Goal: Transaction & Acquisition: Purchase product/service

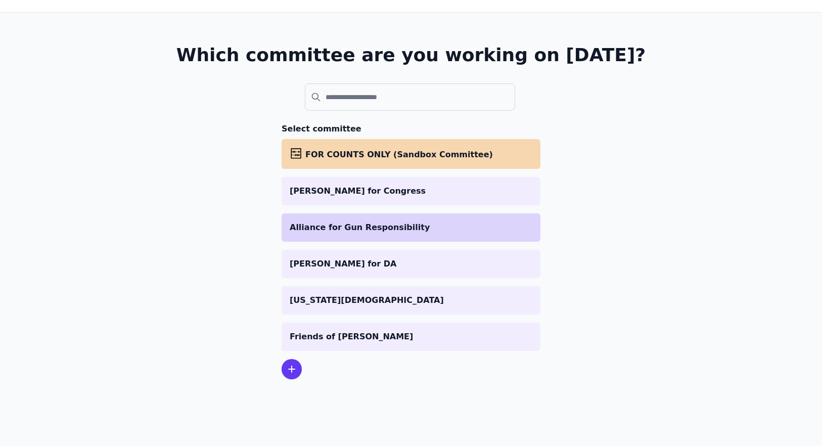
scroll to position [49, 0]
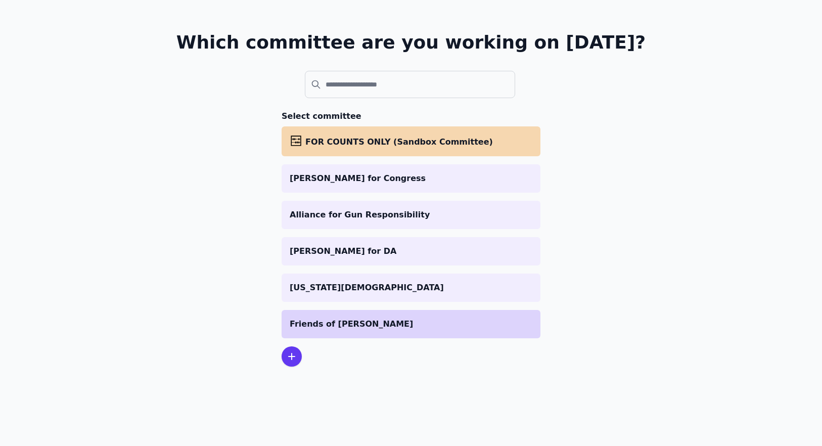
click at [343, 313] on li "Friends of [PERSON_NAME]" at bounding box center [411, 324] width 259 height 28
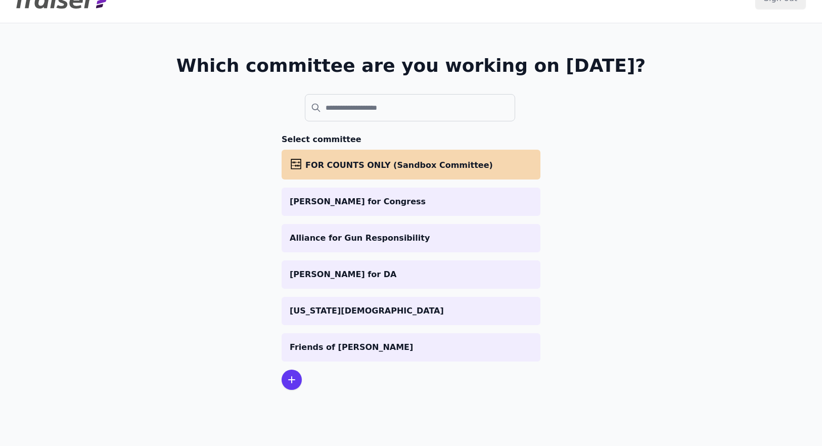
scroll to position [49, 0]
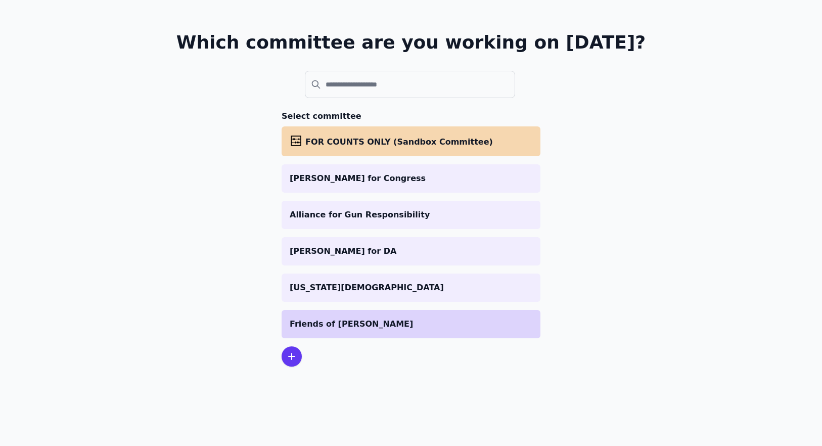
click at [370, 319] on p "Friends of [PERSON_NAME]" at bounding box center [411, 324] width 243 height 12
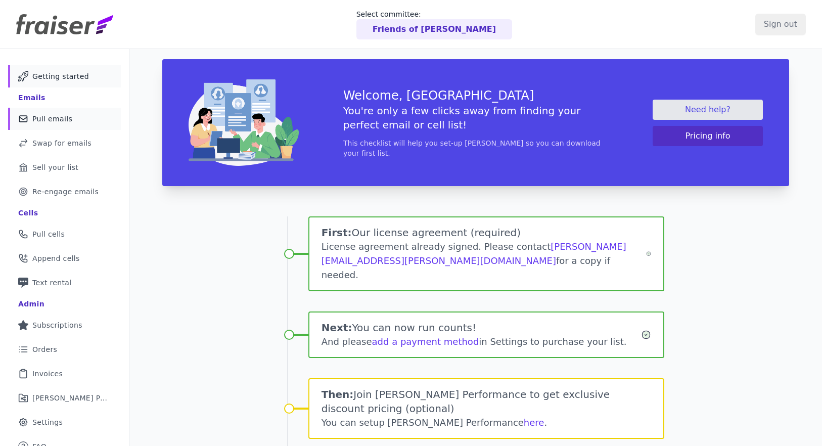
click at [39, 125] on link "Mail Icon Outline of a mail envelope Pull emails" at bounding box center [64, 119] width 113 height 22
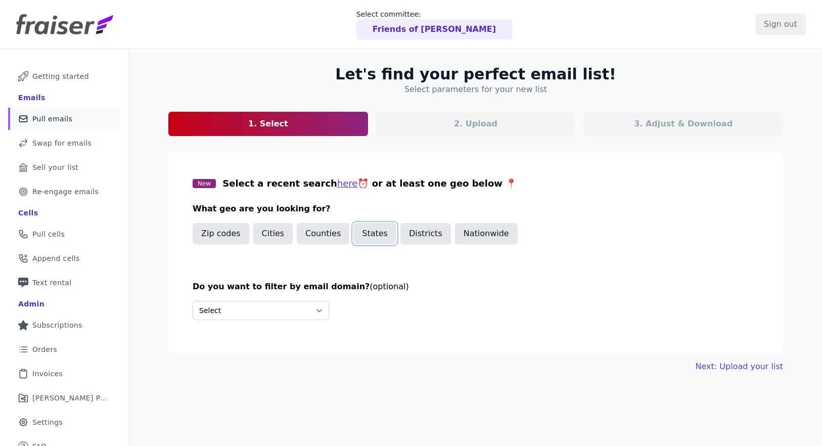
click at [353, 235] on button "States" at bounding box center [374, 233] width 43 height 21
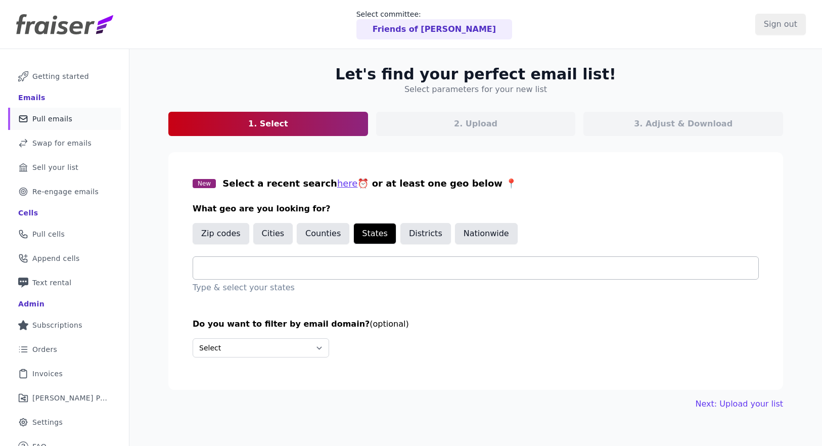
click at [304, 272] on input "text" at bounding box center [479, 268] width 557 height 12
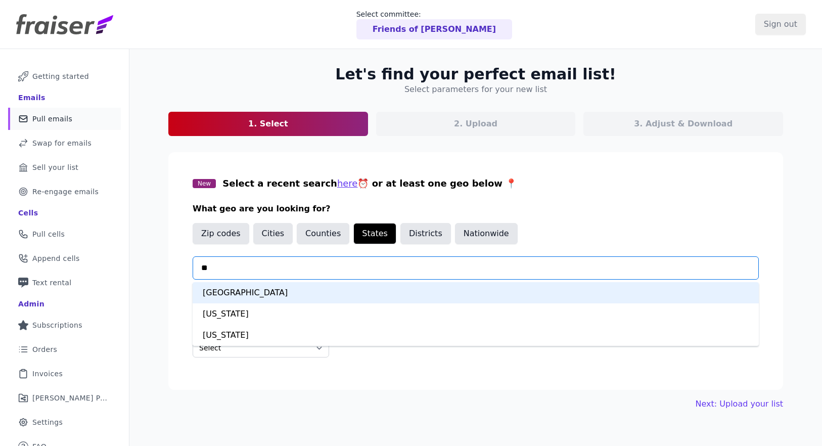
type input "***"
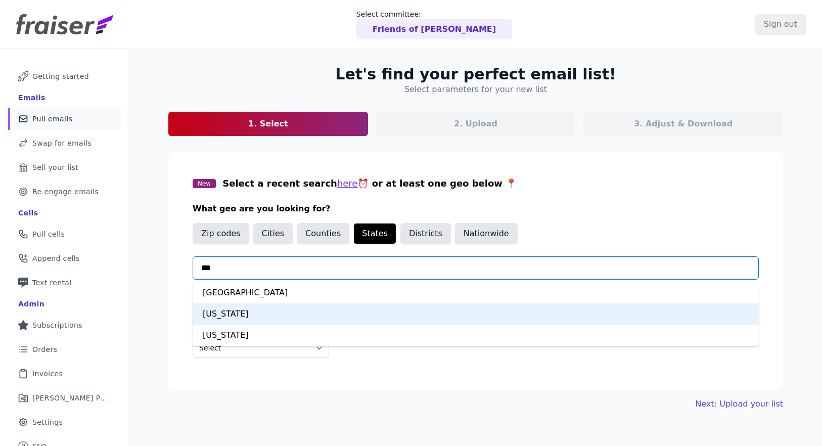
click at [236, 310] on div "[US_STATE]" at bounding box center [476, 313] width 566 height 21
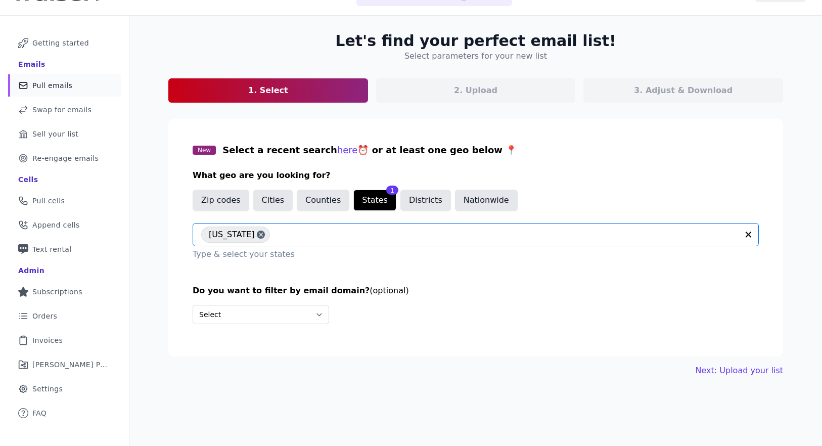
scroll to position [49, 0]
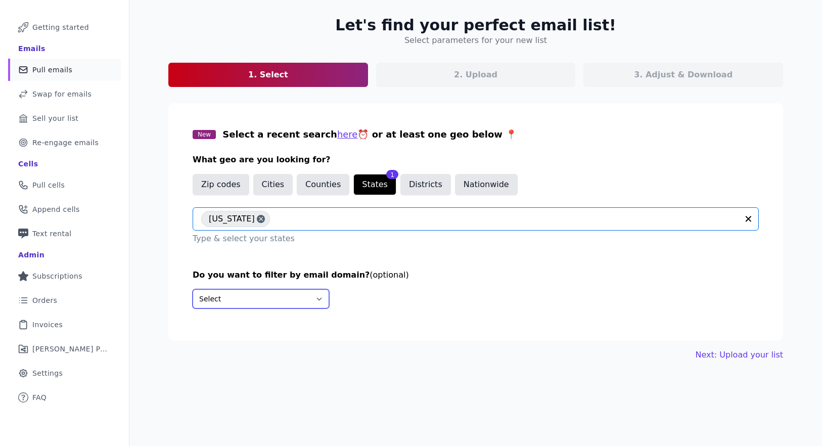
click at [237, 295] on select "Select Include only these domains Include none of these domains" at bounding box center [261, 298] width 136 height 19
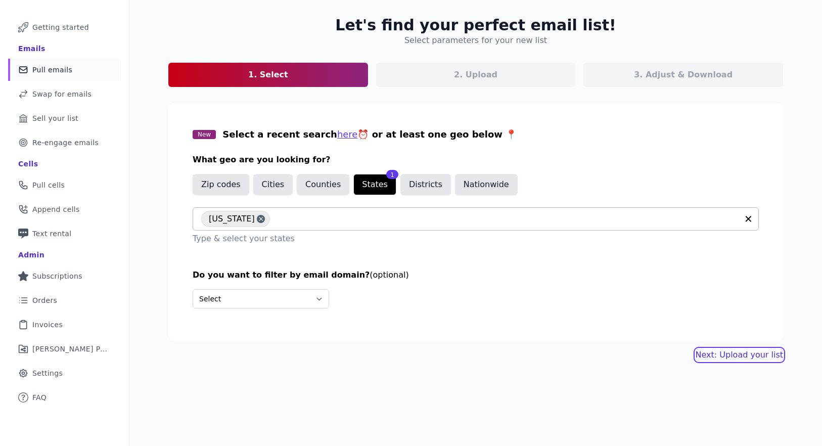
click at [718, 352] on link "Next: Upload your list" at bounding box center [739, 355] width 87 height 12
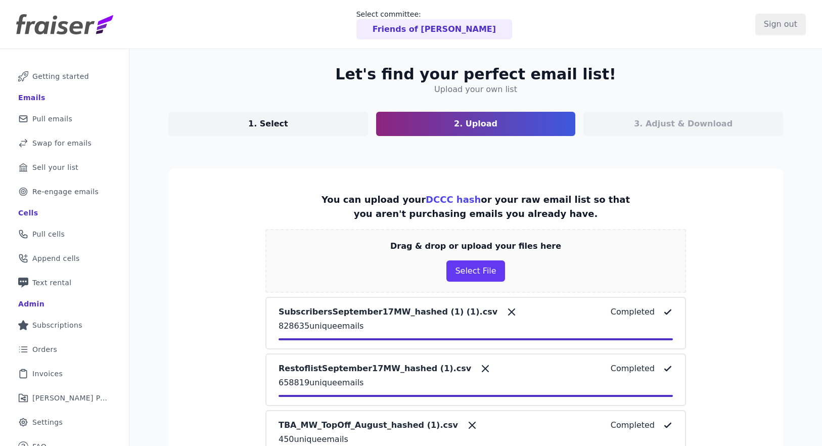
click at [630, 127] on div "3. Adjust & Download" at bounding box center [683, 124] width 200 height 24
click at [630, 111] on section "Let's find your perfect email list! Upload your own list 1. Select 2. Upload 3.…" at bounding box center [475, 100] width 615 height 71
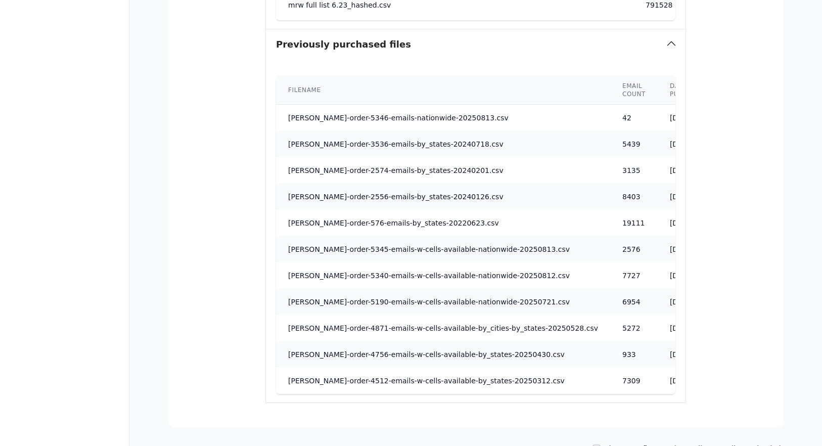
scroll to position [1366, 0]
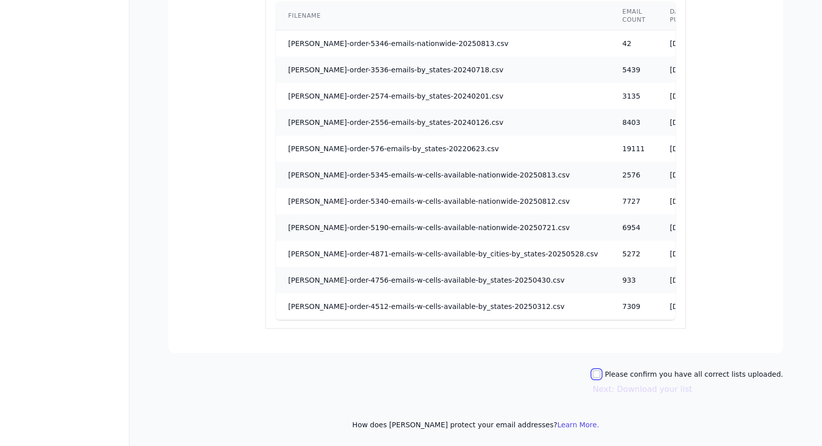
click at [601, 374] on input "Please confirm you have all correct lists uploaded." at bounding box center [596, 374] width 8 height 8
checkbox input "true"
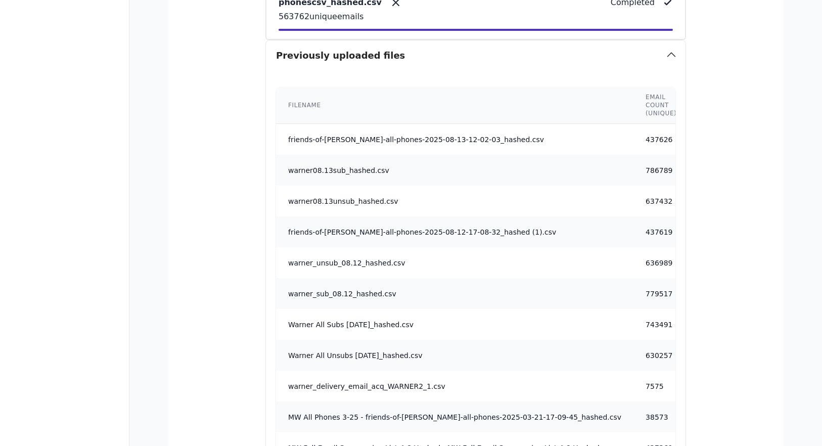
scroll to position [0, 0]
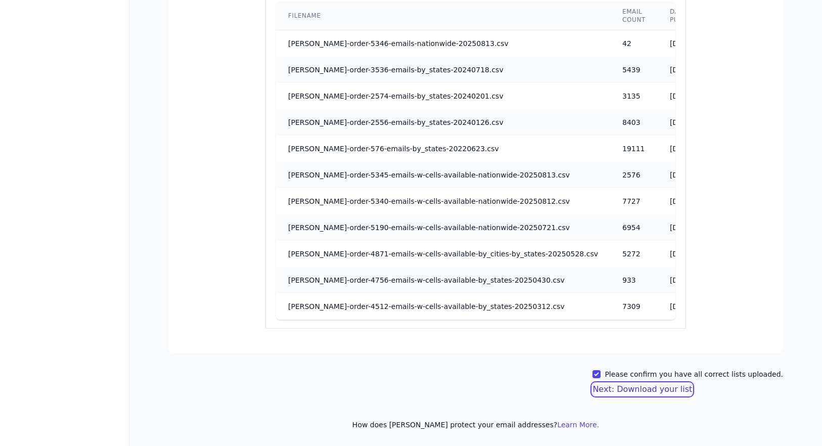
click at [625, 392] on button "Next: Download your list" at bounding box center [642, 389] width 100 height 12
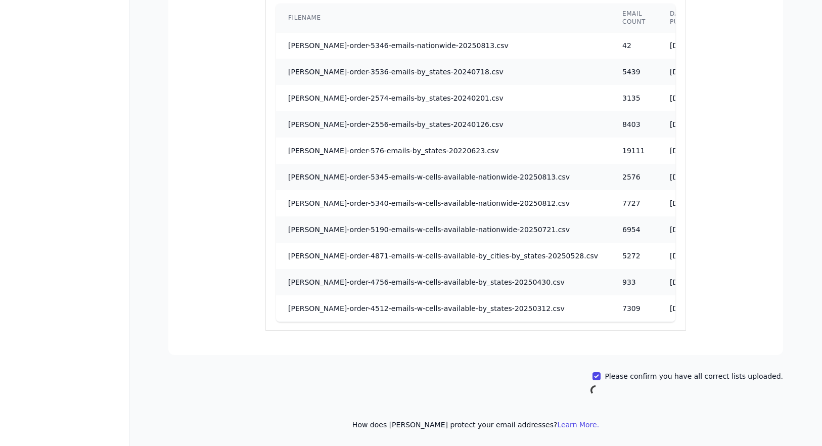
scroll to position [1364, 0]
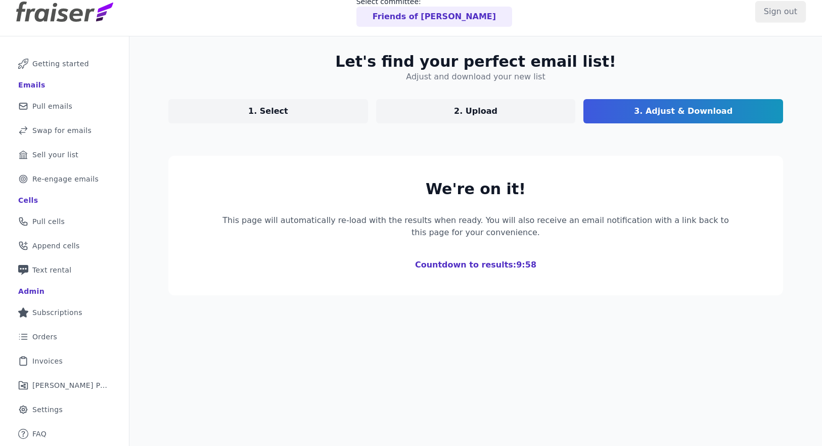
scroll to position [12, 0]
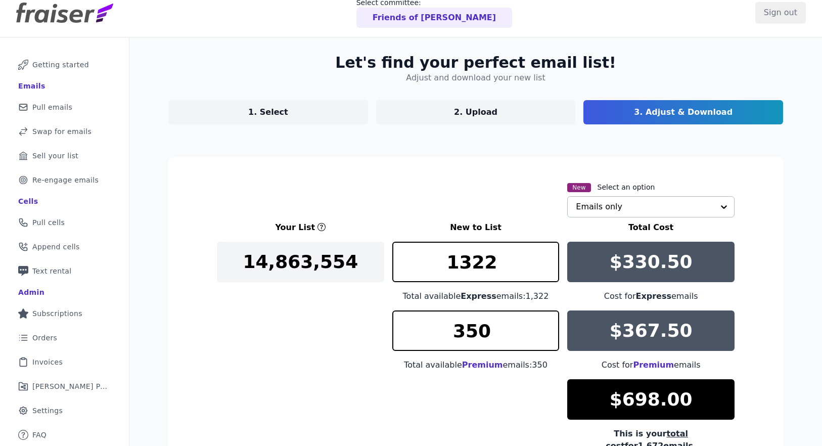
click at [645, 209] on input "text" at bounding box center [645, 207] width 138 height 20
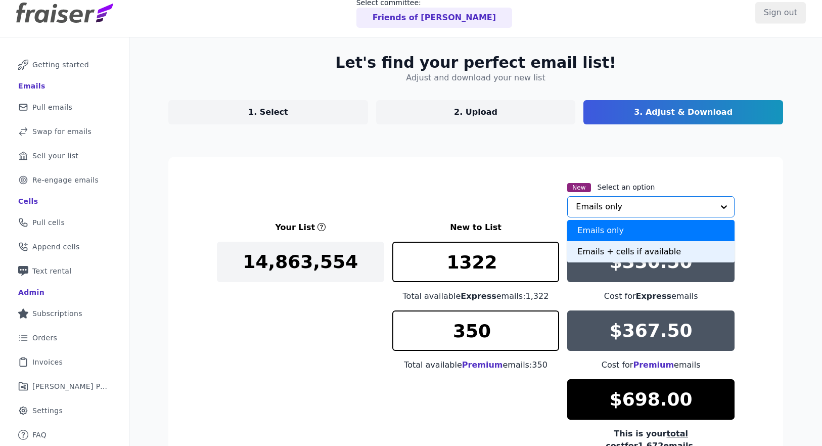
click at [633, 251] on div "Emails + cells if available" at bounding box center [650, 251] width 167 height 21
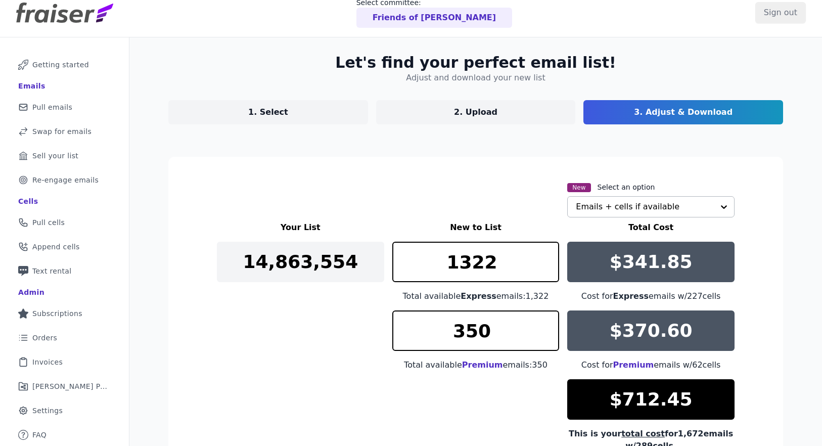
click at [541, 195] on div "New Select an option Emails + cells if available" at bounding box center [476, 199] width 518 height 36
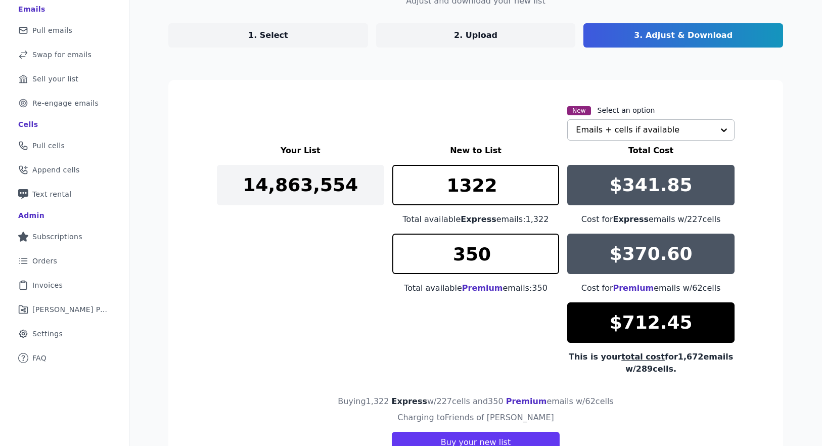
scroll to position [105, 0]
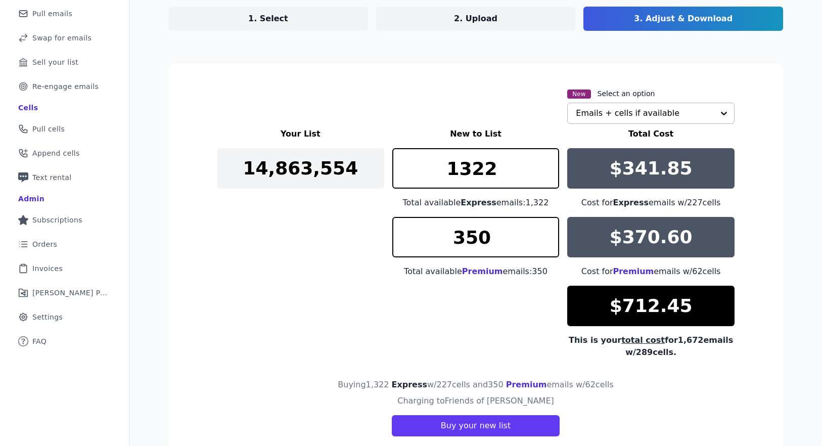
click at [451, 300] on div "Your List New to List Total Cost 14,863,554 1322 Total available Express emails…" at bounding box center [476, 243] width 518 height 231
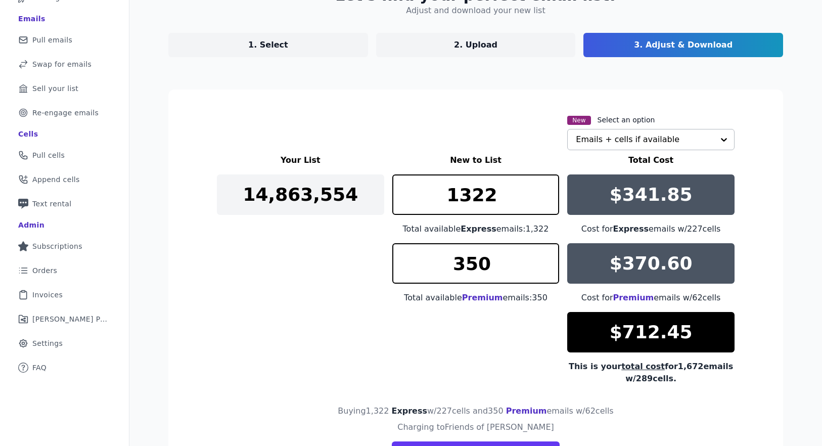
scroll to position [49, 0]
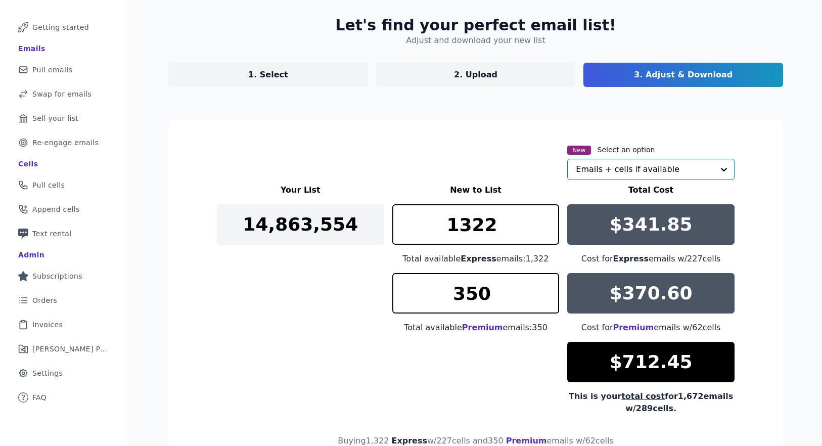
click at [596, 170] on input "text" at bounding box center [645, 169] width 138 height 20
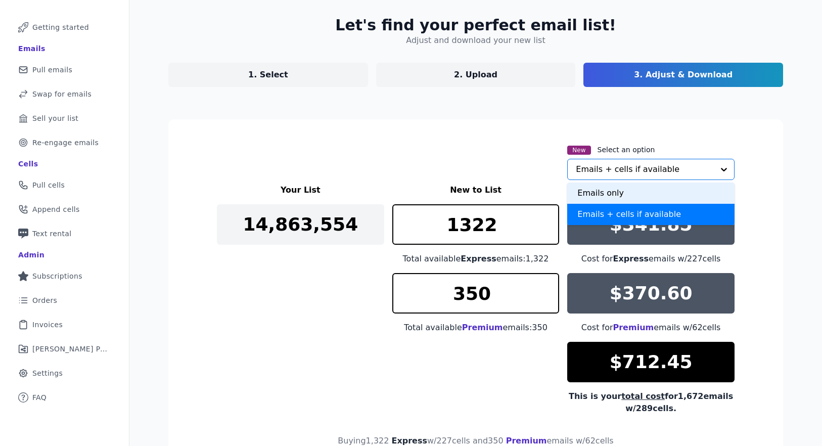
click at [595, 199] on div "Emails only" at bounding box center [650, 192] width 167 height 21
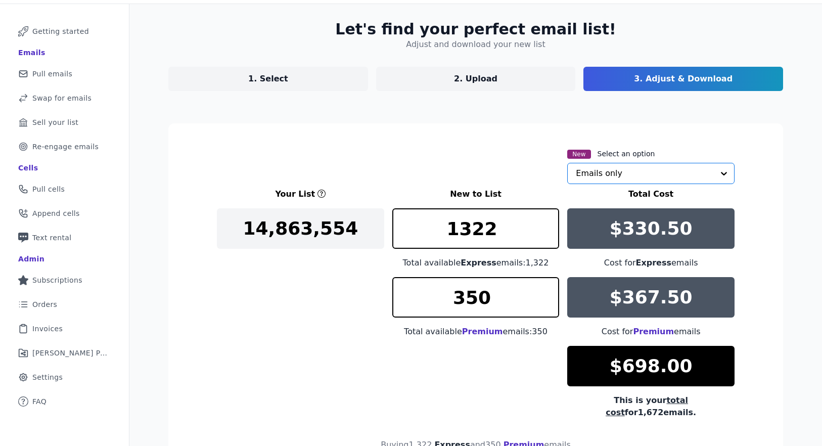
scroll to position [45, 0]
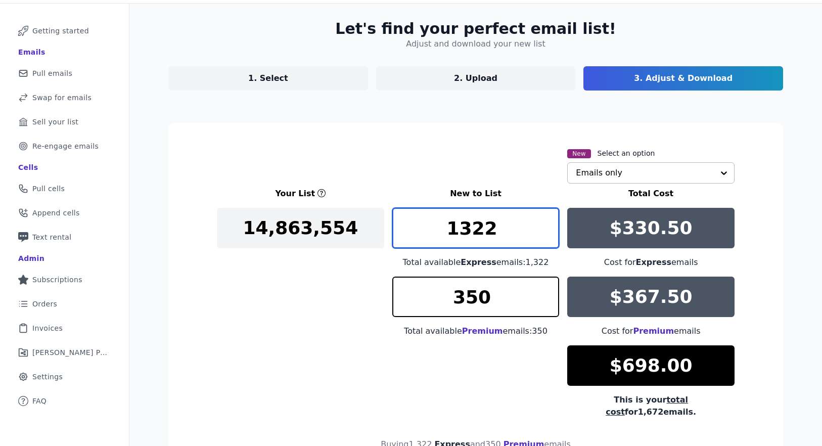
click at [436, 227] on input "1322" at bounding box center [475, 228] width 167 height 40
click at [478, 230] on input "1322" at bounding box center [475, 228] width 167 height 40
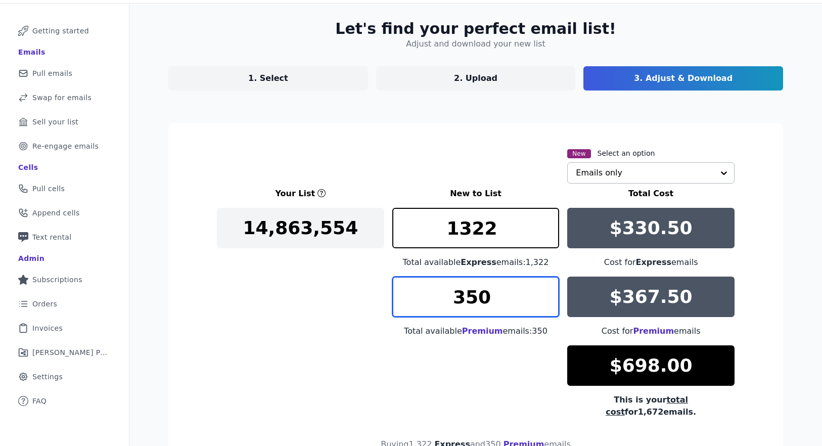
click at [479, 294] on input "350" at bounding box center [475, 297] width 167 height 40
type input "1"
type input "350"
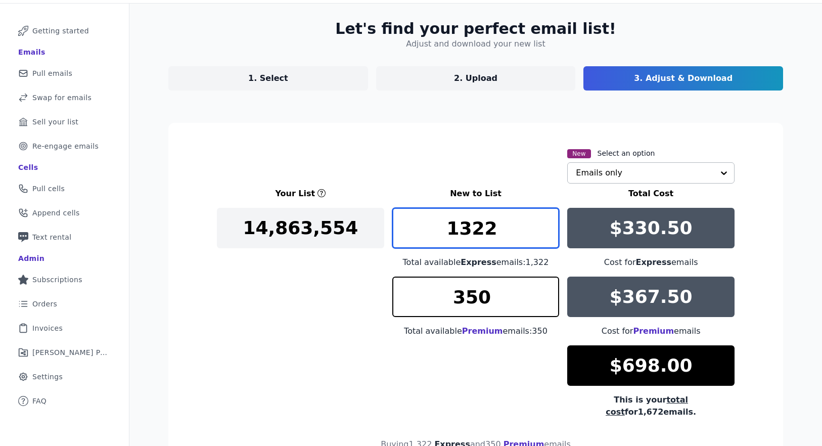
click at [478, 237] on input "1322" at bounding box center [475, 228] width 167 height 40
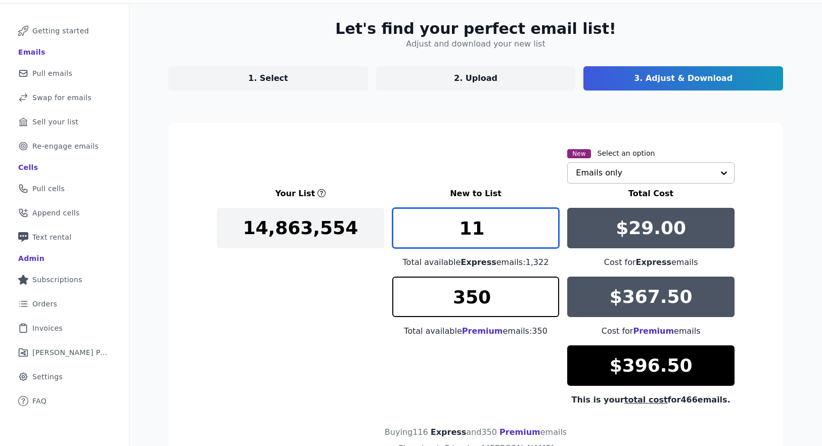
type input "1"
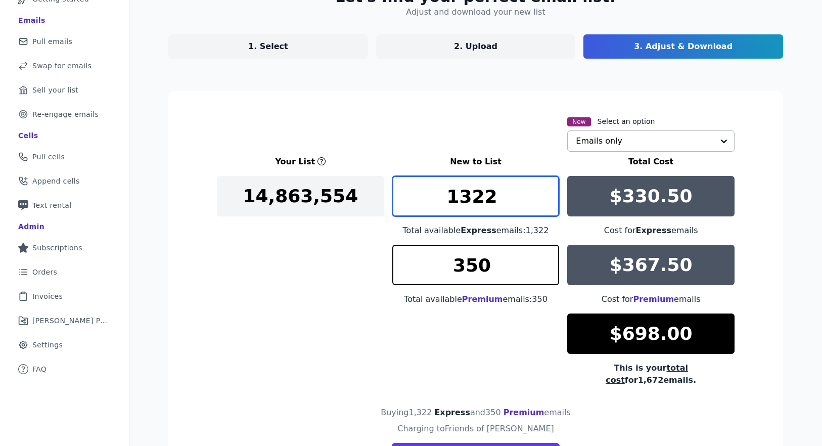
scroll to position [121, 0]
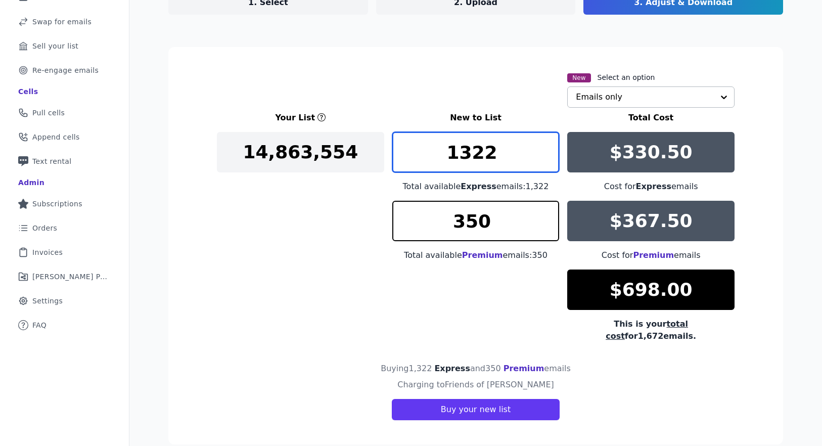
type input "1322"
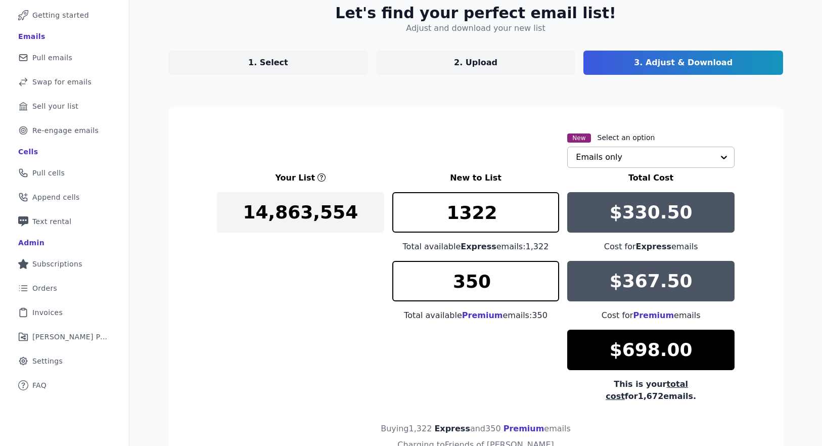
click at [444, 58] on link "2. Upload" at bounding box center [476, 63] width 200 height 24
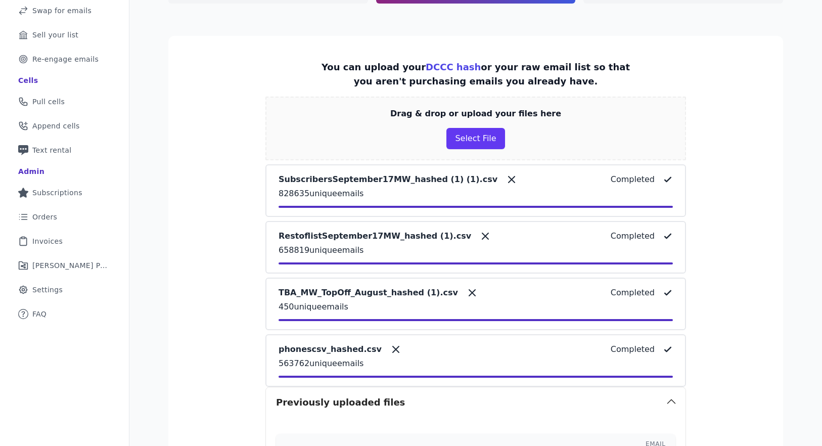
scroll to position [159, 0]
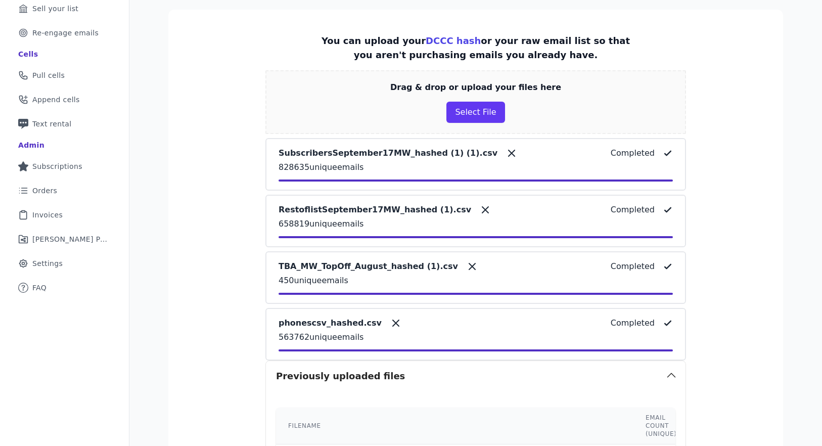
click at [393, 322] on icon at bounding box center [396, 323] width 6 height 6
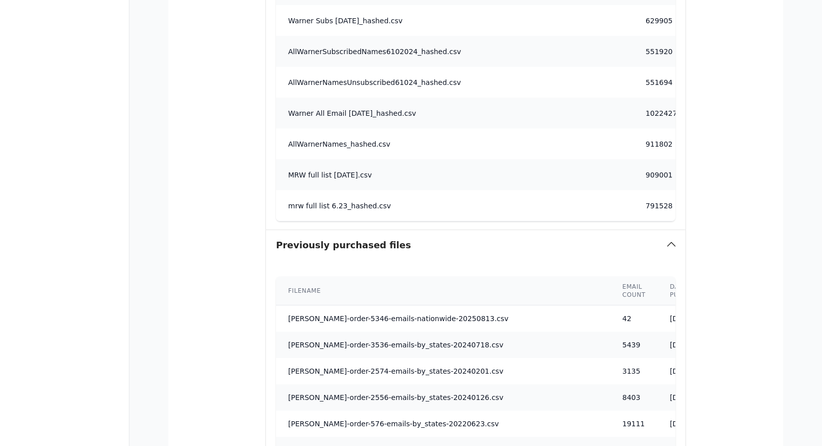
scroll to position [1433, 0]
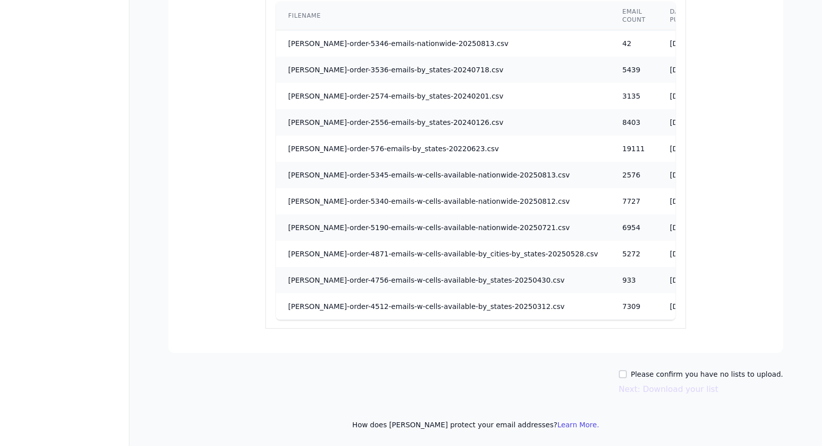
click at [643, 371] on div "Please confirm you have no lists to upload." at bounding box center [701, 374] width 164 height 10
click at [627, 372] on input "Please confirm you have no lists to upload." at bounding box center [623, 374] width 8 height 8
checkbox input "true"
click at [652, 388] on button "Next: Download your list" at bounding box center [669, 389] width 100 height 12
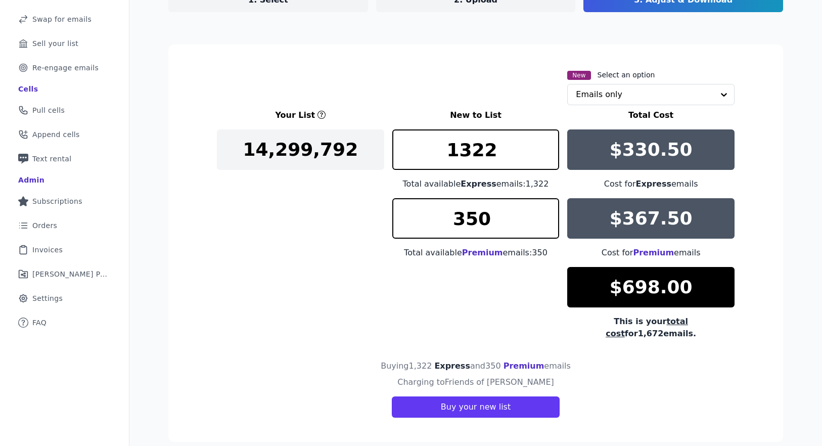
scroll to position [124, 0]
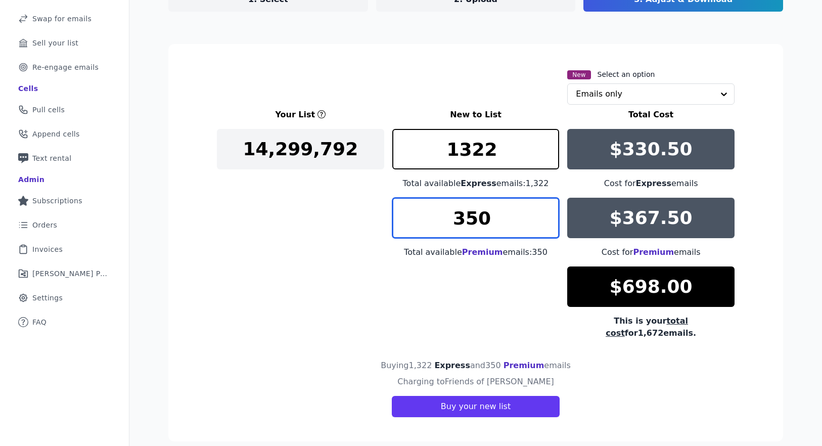
click at [473, 228] on input "350" at bounding box center [475, 218] width 167 height 40
type input "350"
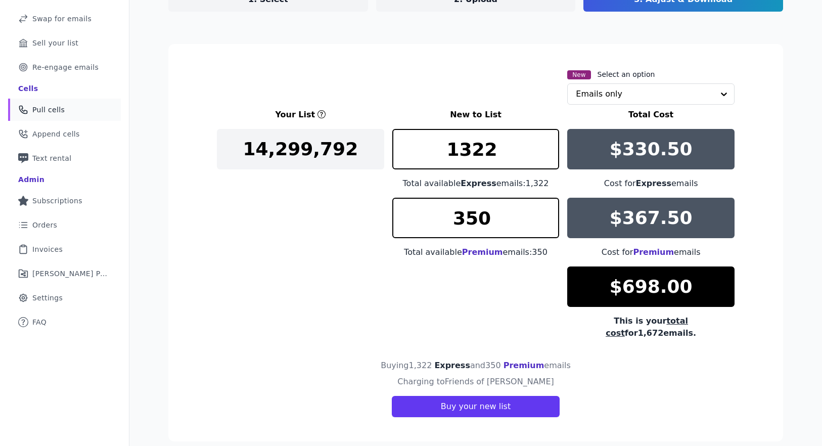
click at [52, 116] on link "Phone Icon Outline of a phone Pull cells" at bounding box center [64, 110] width 113 height 22
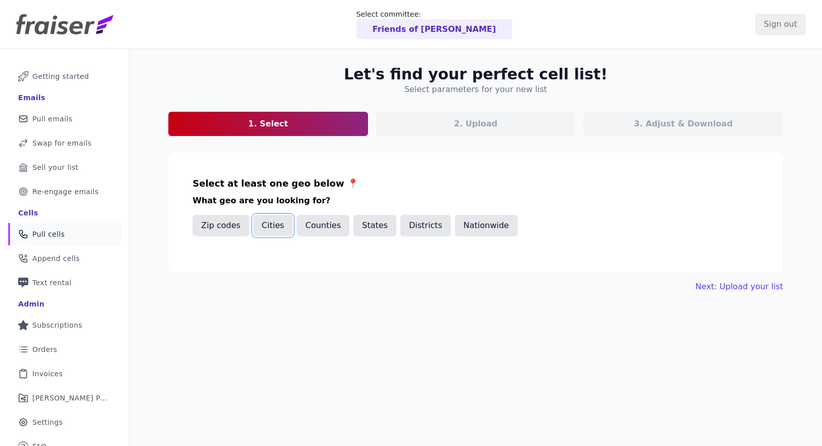
click at [280, 224] on button "Cities" at bounding box center [273, 225] width 40 height 21
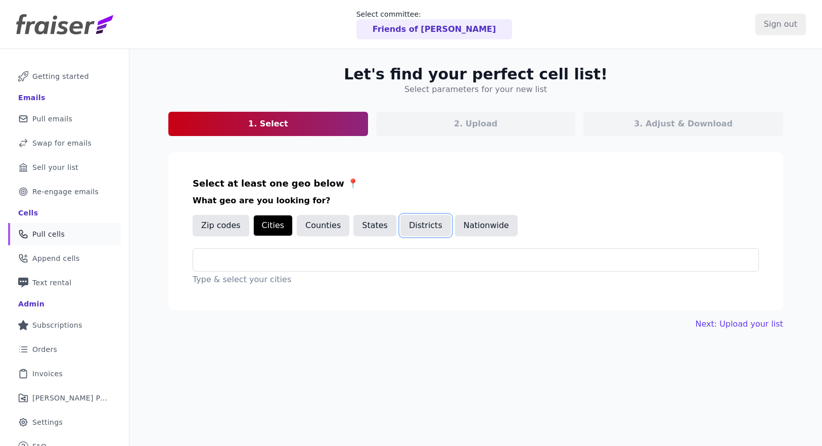
click at [400, 228] on button "Districts" at bounding box center [425, 225] width 51 height 21
click at [363, 228] on button "States" at bounding box center [374, 225] width 43 height 21
click at [307, 268] on div at bounding box center [479, 260] width 557 height 22
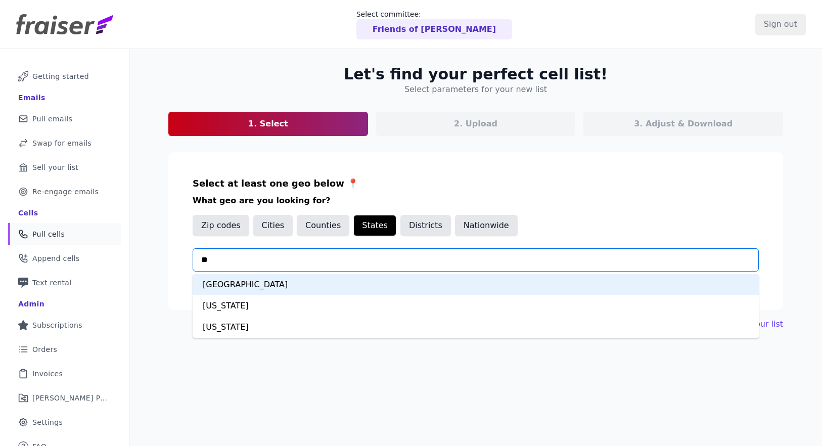
type input "***"
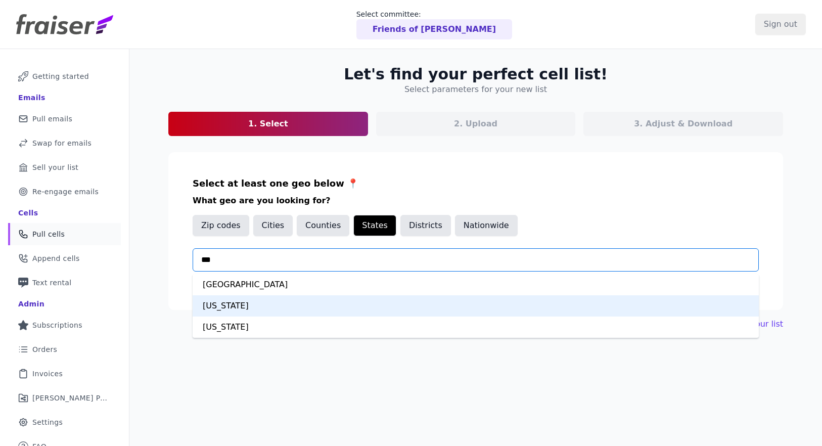
click at [259, 305] on div "[US_STATE]" at bounding box center [476, 305] width 566 height 21
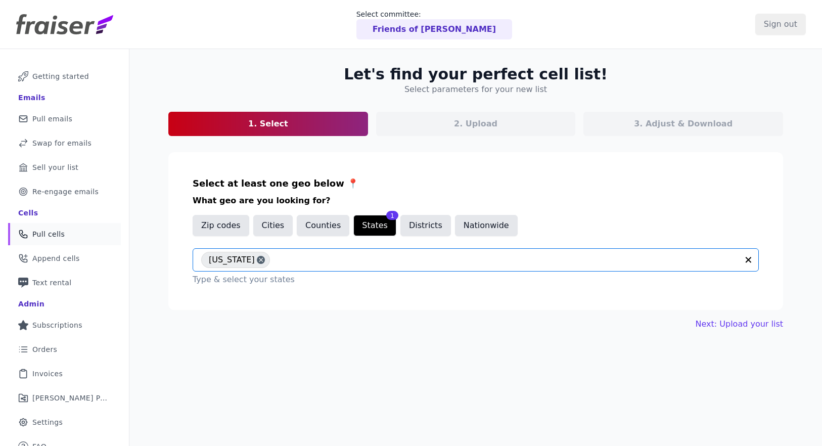
scroll to position [49, 0]
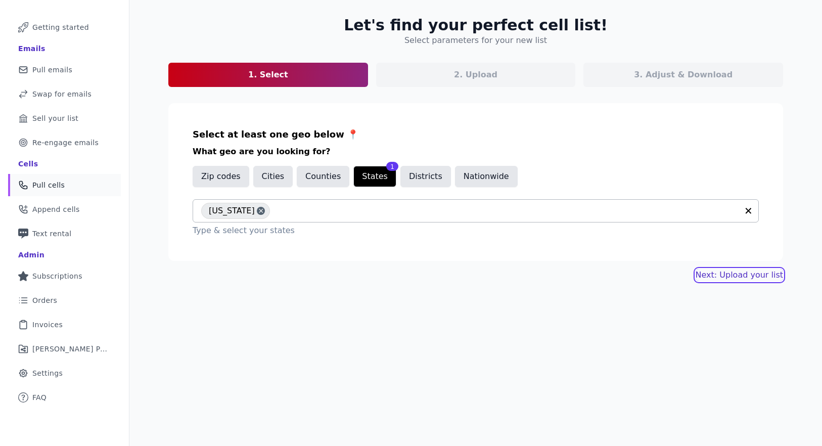
click at [738, 272] on link "Next: Upload your list" at bounding box center [739, 275] width 87 height 12
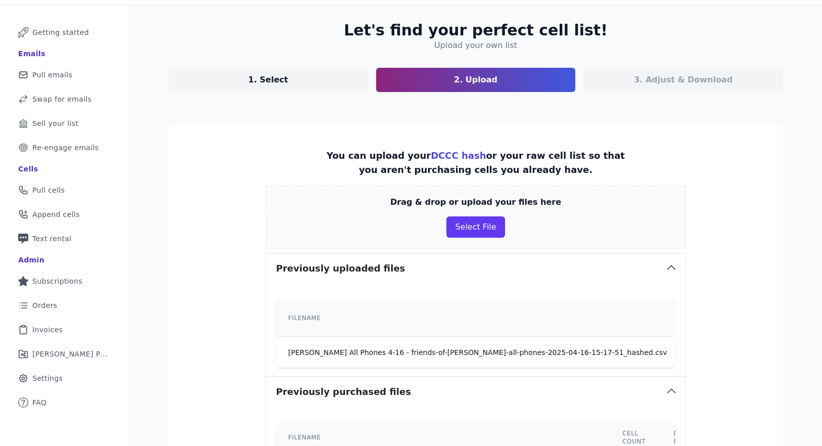
scroll to position [116, 0]
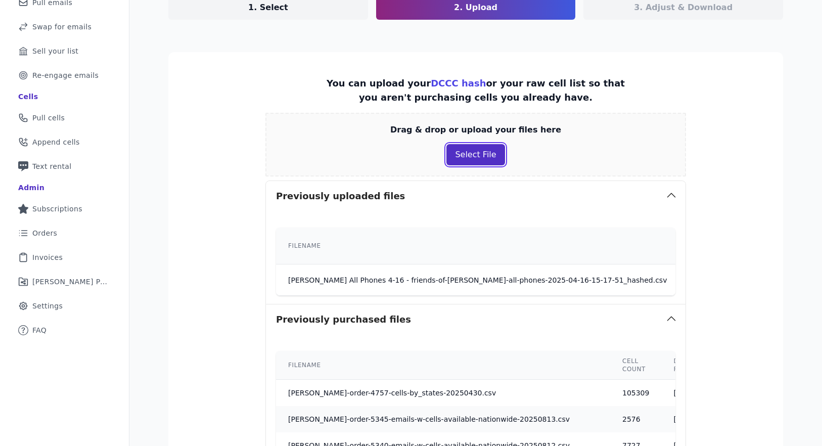
click at [469, 158] on button "Select File" at bounding box center [475, 154] width 58 height 21
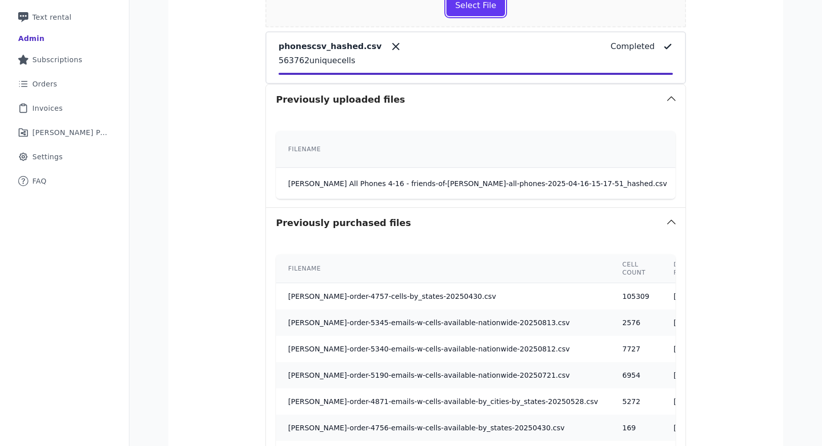
scroll to position [413, 0]
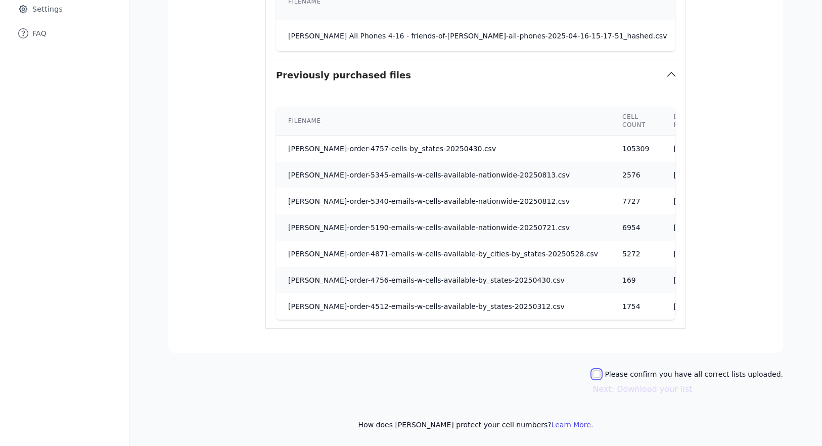
click at [601, 371] on input "Please confirm you have all correct lists uploaded." at bounding box center [596, 374] width 8 height 8
checkbox input "true"
click at [636, 387] on button "Next: Download your list" at bounding box center [642, 389] width 100 height 12
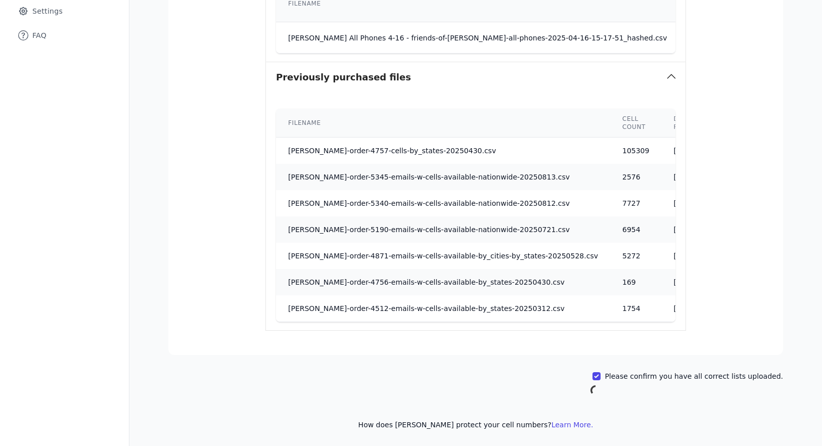
scroll to position [49, 0]
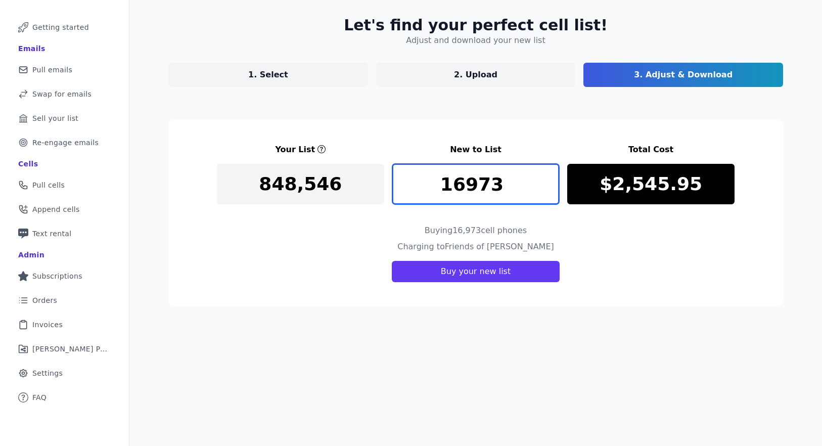
click at [482, 184] on input "16973" at bounding box center [475, 184] width 167 height 40
type input "343"
